Goal: Task Accomplishment & Management: Use online tool/utility

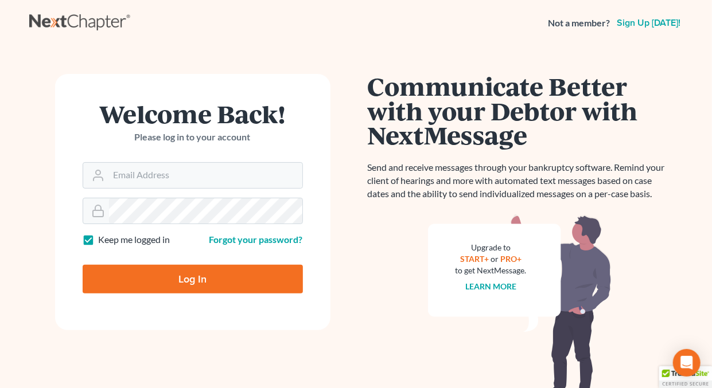
click at [99, 240] on label "Keep me logged in" at bounding box center [135, 240] width 72 height 13
click at [103, 240] on input "Keep me logged in" at bounding box center [106, 237] width 7 height 7
checkbox input "false"
click at [145, 174] on input "Email Address" at bounding box center [205, 175] width 193 height 25
type input "holderesq_jh@bellsouth.net"
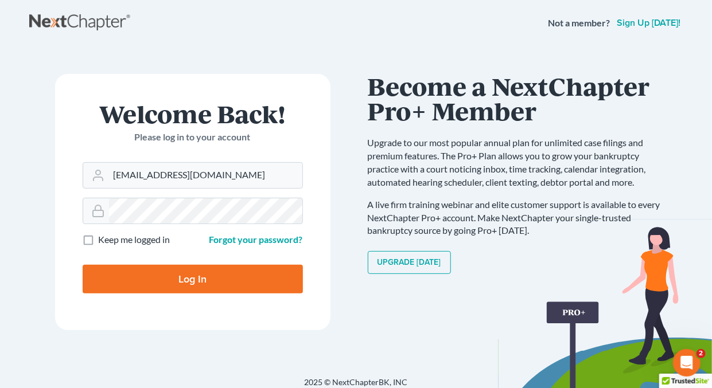
click at [201, 277] on input "Log In" at bounding box center [193, 279] width 220 height 29
type input "Thinking..."
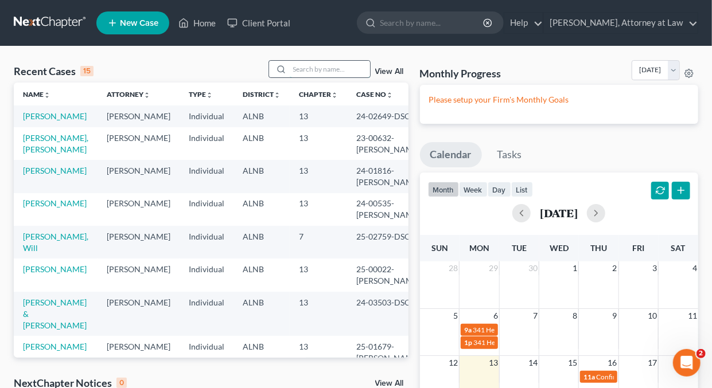
click at [298, 72] on input "search" at bounding box center [330, 69] width 80 height 17
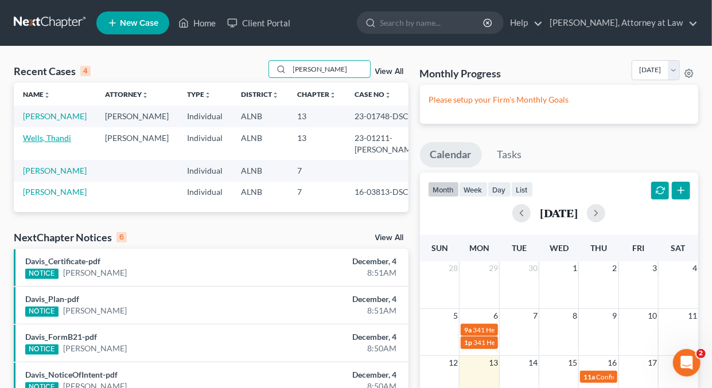
type input "Wells"
click at [49, 139] on link "Wells, Thandi" at bounding box center [47, 138] width 48 height 10
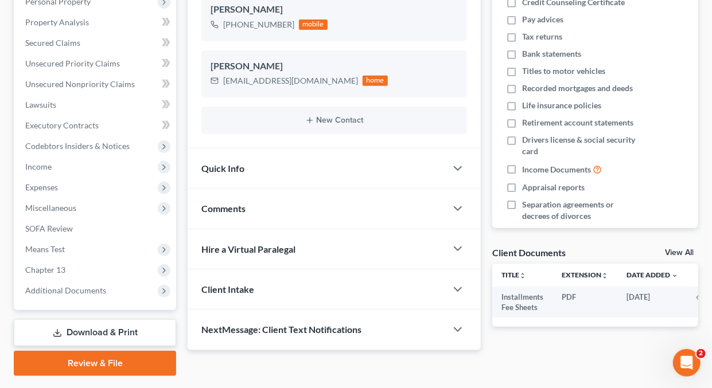
scroll to position [240, 0]
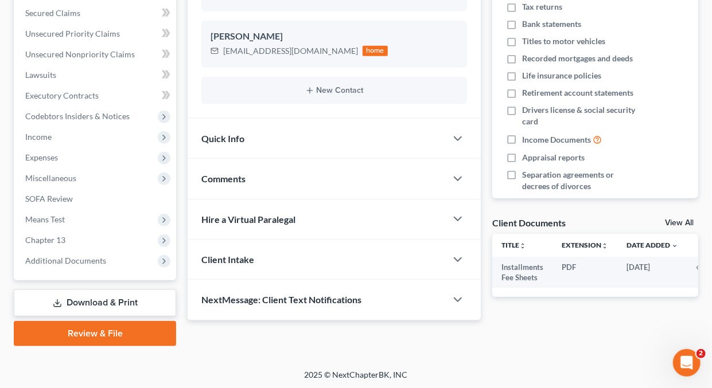
click at [81, 298] on link "Download & Print" at bounding box center [95, 303] width 162 height 27
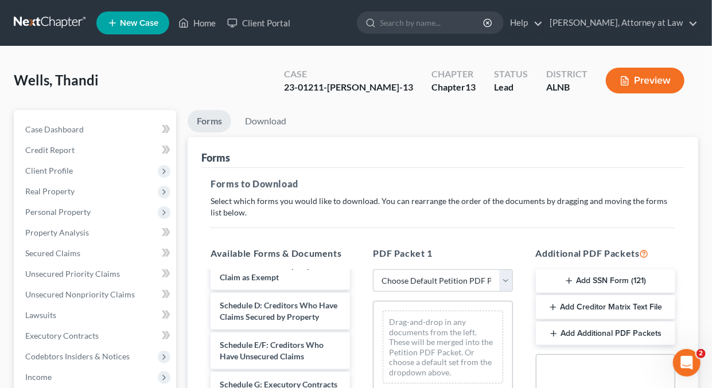
scroll to position [155, 0]
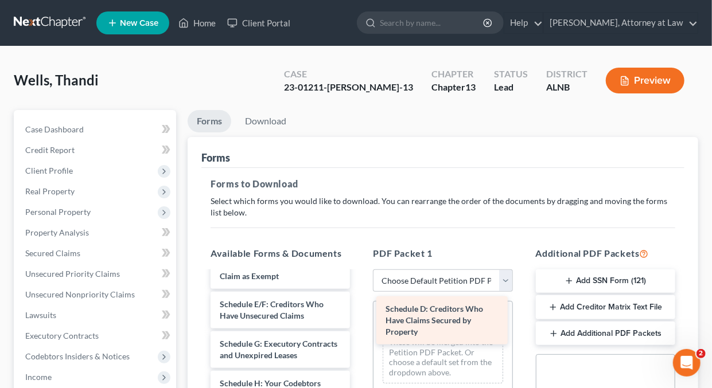
drag, startPoint x: 287, startPoint y: 319, endPoint x: 453, endPoint y: 313, distance: 166.5
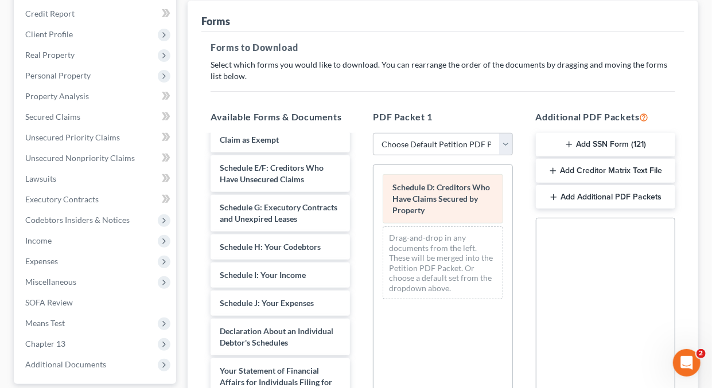
scroll to position [137, 0]
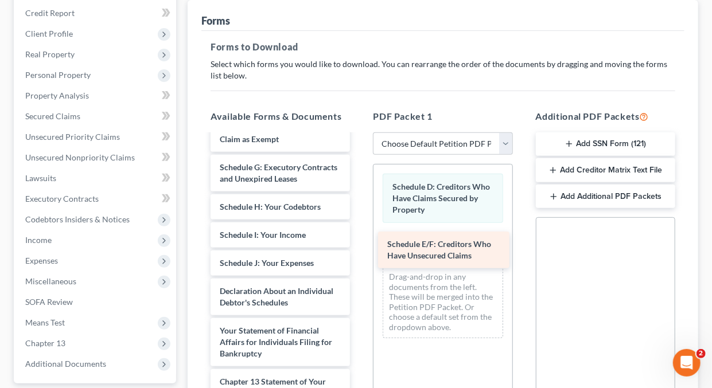
drag, startPoint x: 266, startPoint y: 183, endPoint x: 432, endPoint y: 250, distance: 178.7
click at [359, 250] on div "Schedule E/F: Creditors Who Have Unsecured Claims Installments Fee Sheets Volun…" at bounding box center [280, 286] width 158 height 613
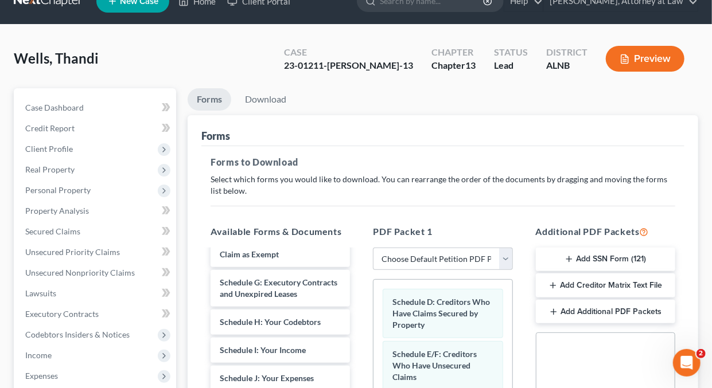
scroll to position [0, 0]
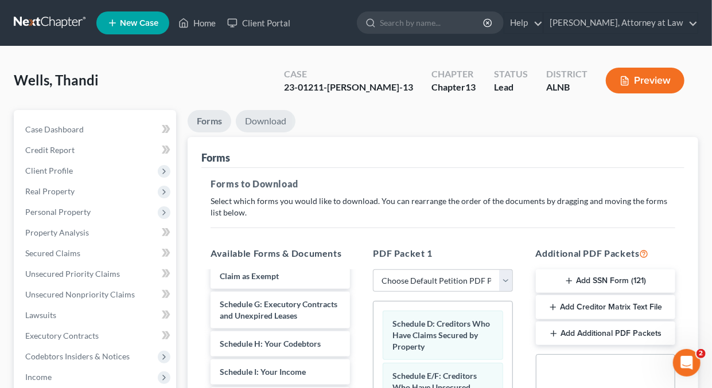
click at [262, 118] on link "Download" at bounding box center [266, 121] width 60 height 22
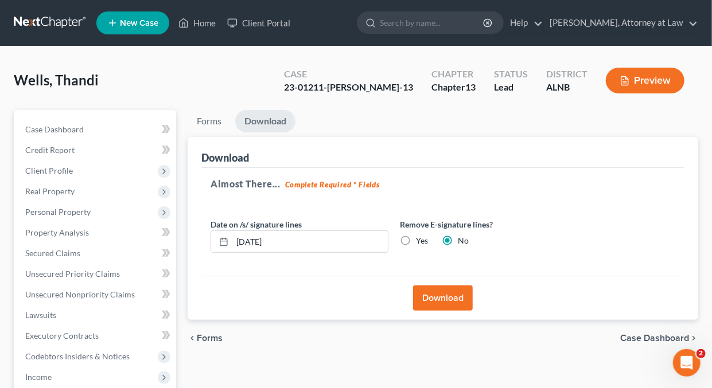
click at [446, 298] on button "Download" at bounding box center [443, 298] width 60 height 25
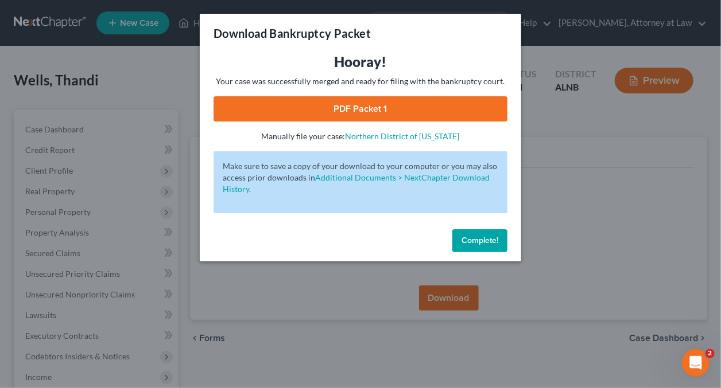
click at [332, 105] on link "PDF Packet 1" at bounding box center [360, 108] width 294 height 25
drag, startPoint x: 497, startPoint y: 240, endPoint x: 488, endPoint y: 233, distance: 11.8
click at [496, 239] on span "Complete!" at bounding box center [479, 241] width 37 height 10
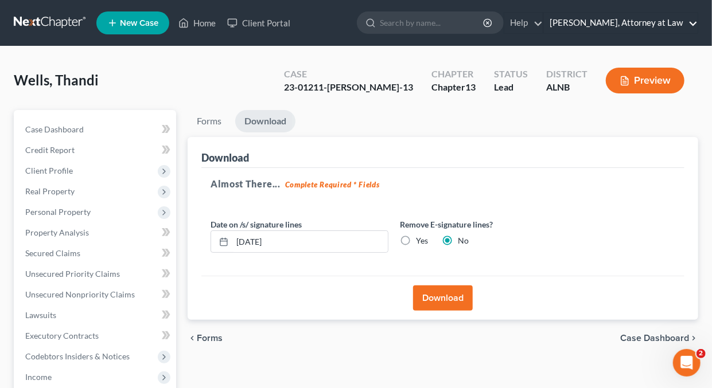
click at [695, 24] on link "Daisy M. Holder, Attorney at Law" at bounding box center [621, 23] width 154 height 21
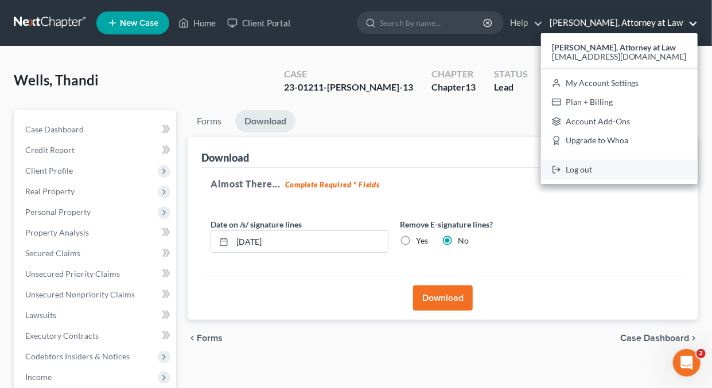
click at [600, 170] on link "Log out" at bounding box center [619, 170] width 157 height 20
